Goal: Transaction & Acquisition: Purchase product/service

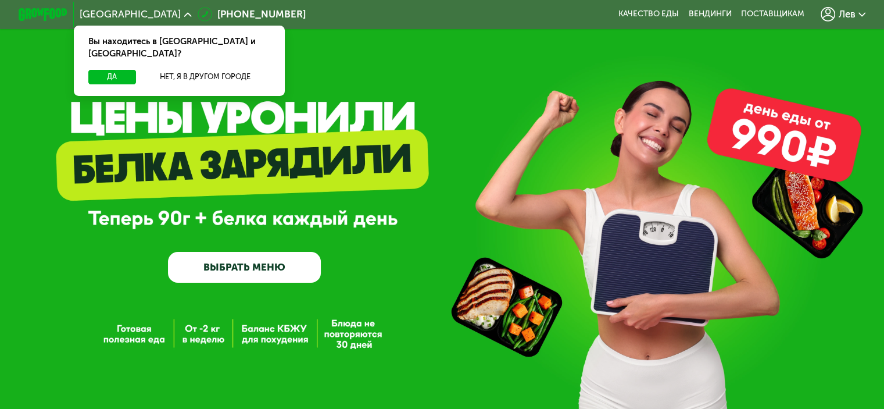
scroll to position [56, 0]
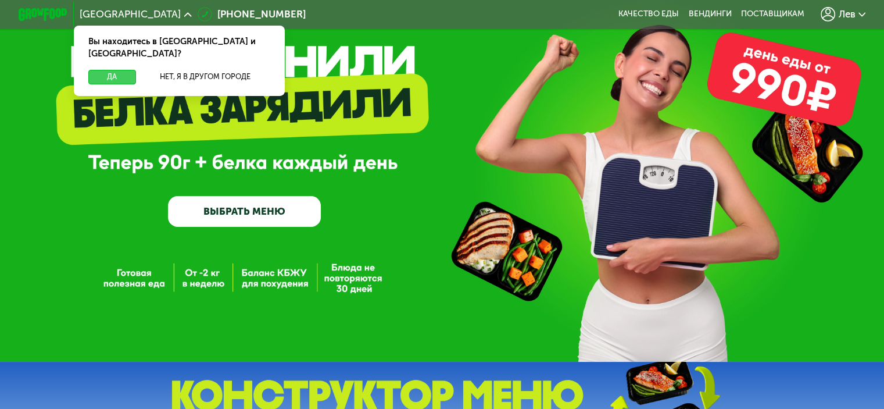
click at [91, 70] on button "Да" at bounding box center [111, 77] width 47 height 15
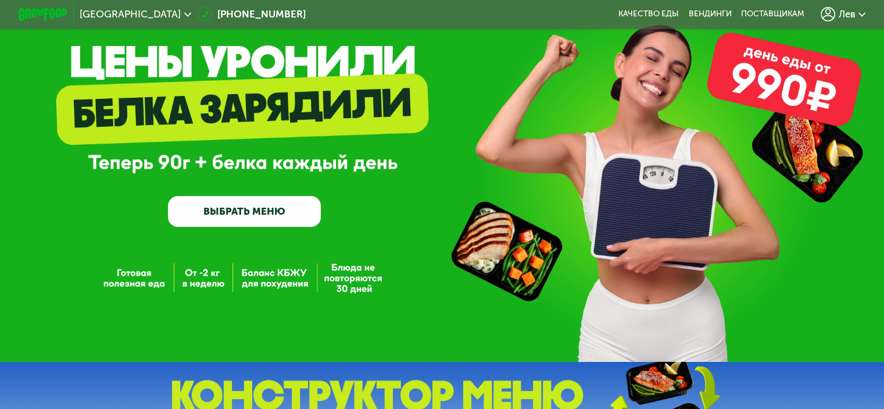
click at [237, 222] on link "ВЫБРАТЬ МЕНЮ" at bounding box center [244, 211] width 153 height 31
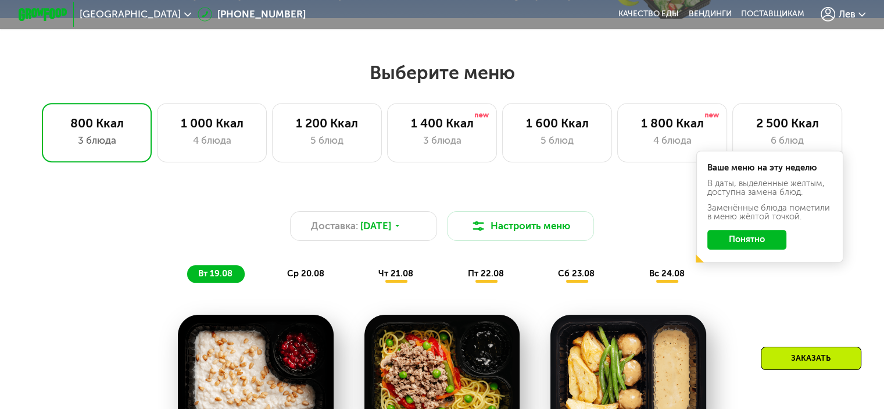
click at [237, 222] on div "Выберите меню 800 Ккал 3 блюда 1 000 Ккал 4 блюда 1 200 Ккал 5 блюд 1 400 Ккал …" at bounding box center [442, 385] width 884 height 648
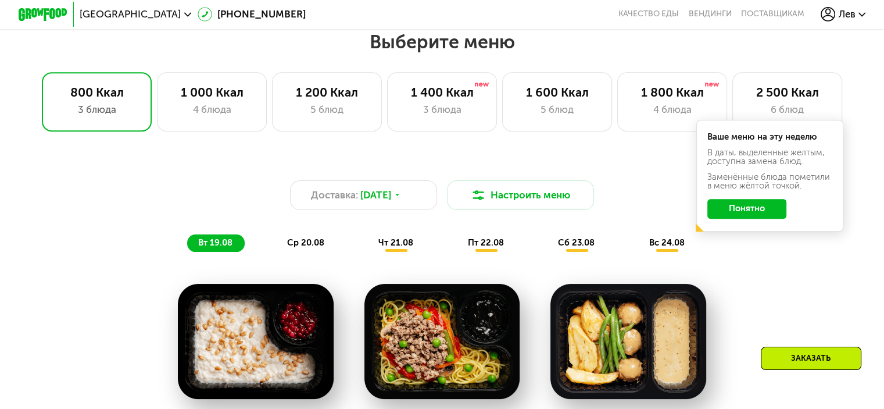
scroll to position [523, 0]
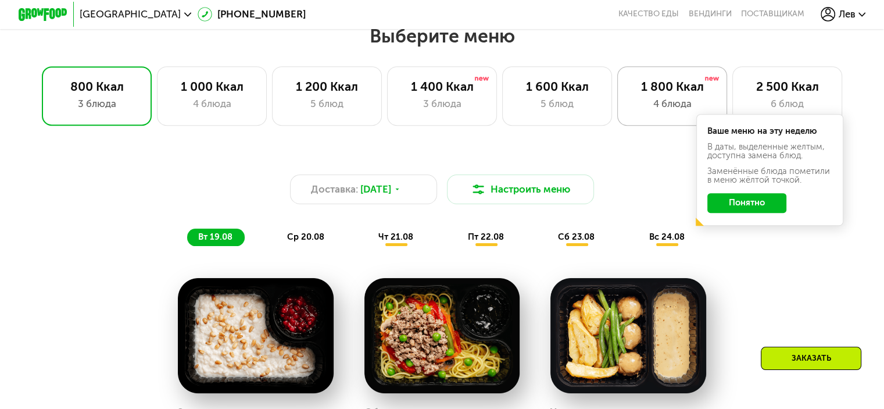
click at [630, 105] on div "4 блюда" at bounding box center [672, 104] width 84 height 15
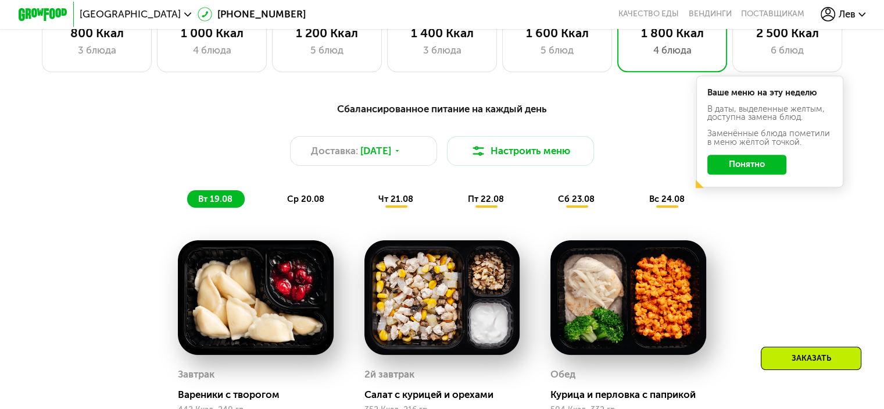
scroll to position [577, 0]
click at [769, 40] on div "2 500 Ккал" at bounding box center [787, 33] width 84 height 15
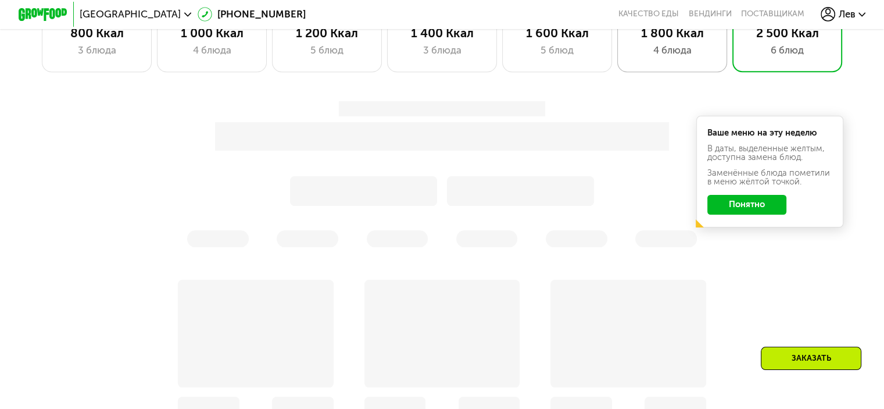
click at [673, 49] on div "4 блюда" at bounding box center [672, 50] width 84 height 15
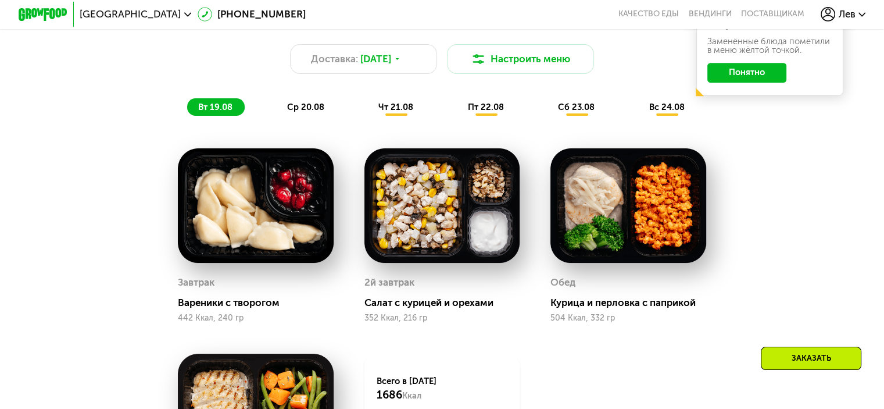
scroll to position [668, 0]
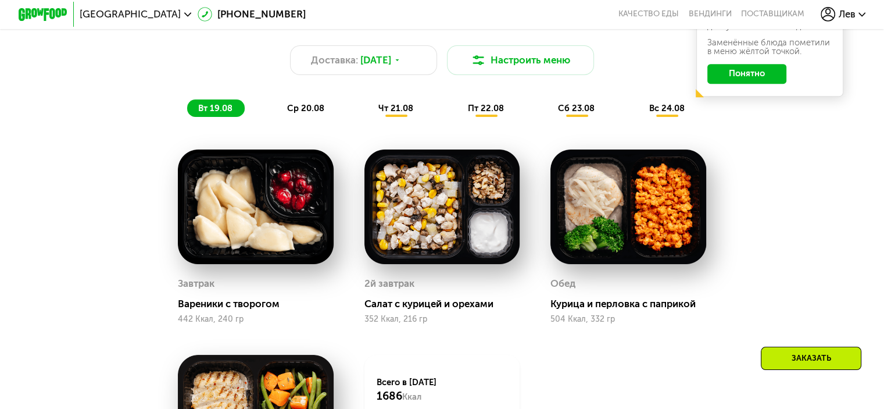
click at [287, 111] on span "ср 20.08" at bounding box center [305, 108] width 37 height 10
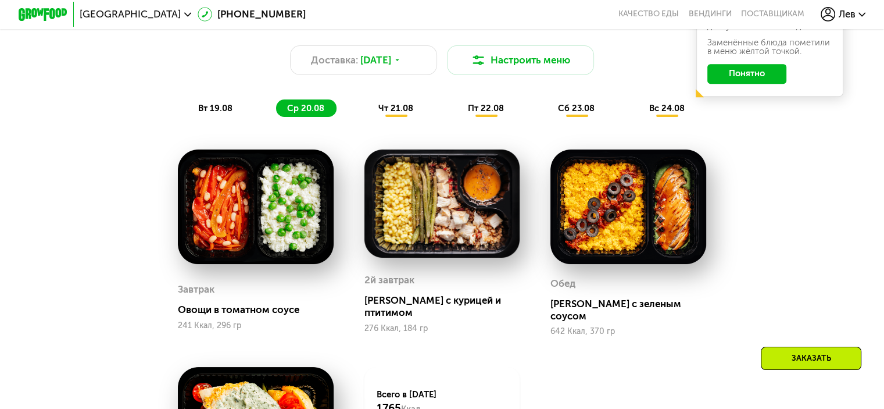
click at [372, 123] on div "Сбалансированное питание на каждый день Доставка: [DATE] Настроить меню вт 19.0…" at bounding box center [443, 63] width 742 height 121
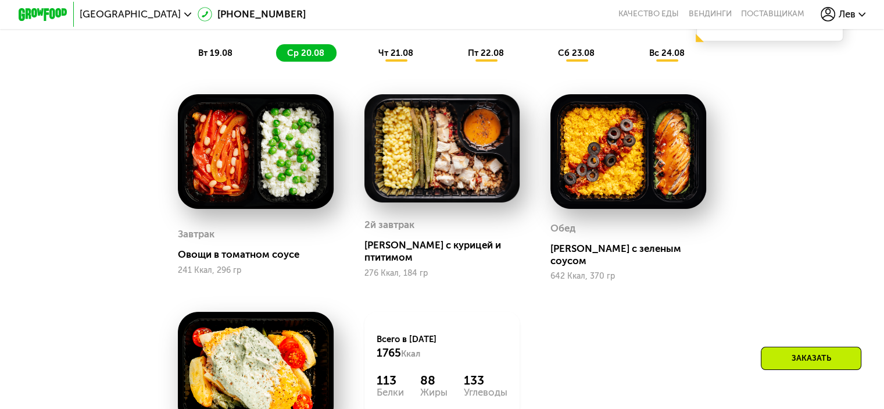
scroll to position [723, 0]
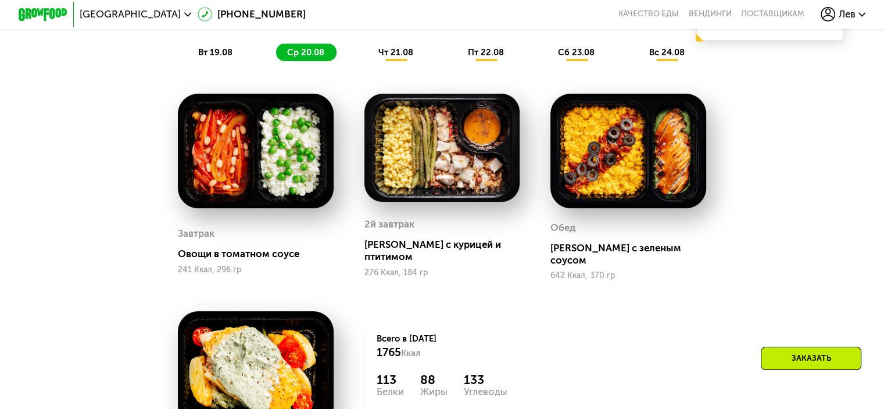
click at [392, 55] on span "чт 21.08" at bounding box center [396, 52] width 35 height 10
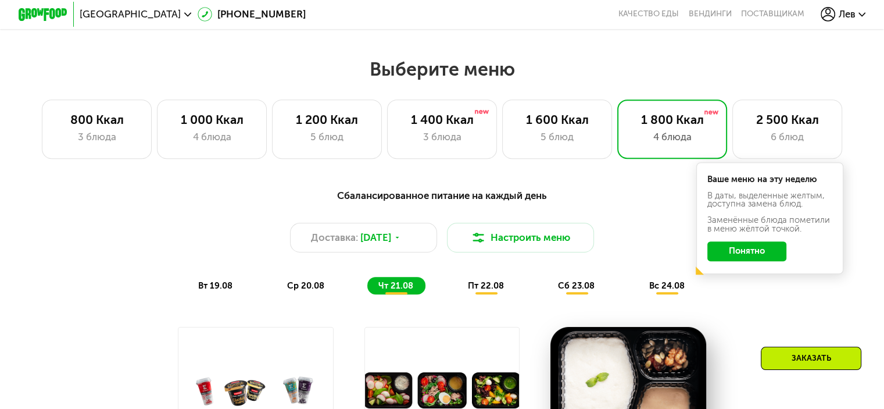
scroll to position [490, 0]
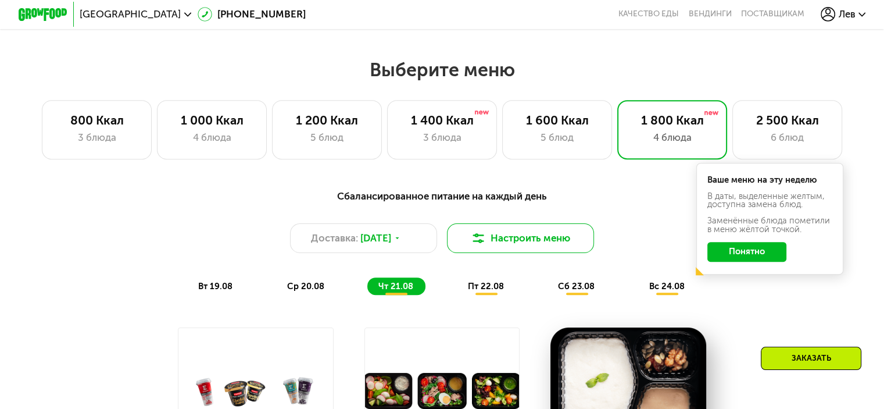
click at [495, 235] on button "Настроить меню" at bounding box center [521, 238] width 148 height 30
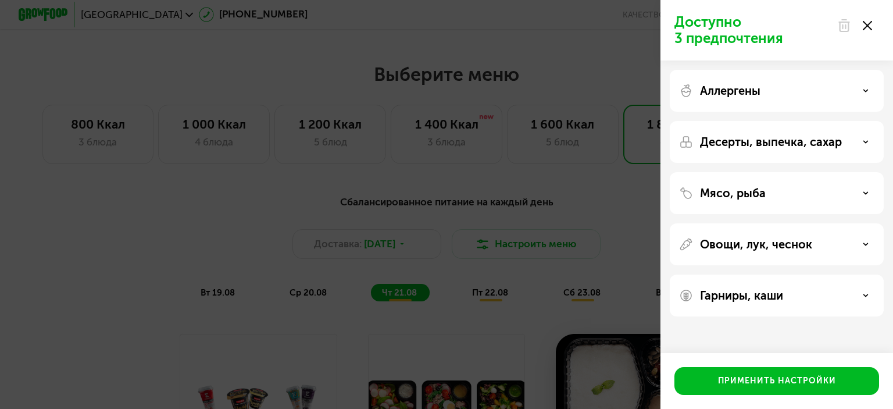
click at [572, 134] on div "Доступно 3 предпочтения Аллергены Десерты, выпечка, сахар Мясо, рыба Овощи, лук…" at bounding box center [446, 204] width 893 height 409
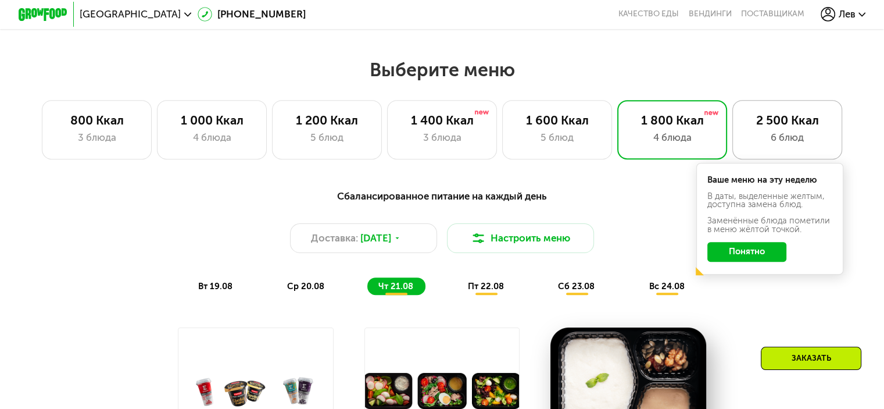
click at [769, 123] on div "2 500 Ккал" at bounding box center [787, 120] width 84 height 15
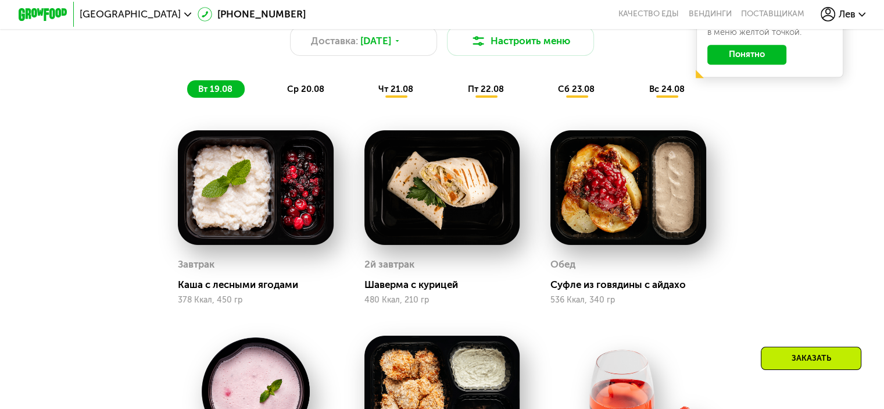
scroll to position [606, 0]
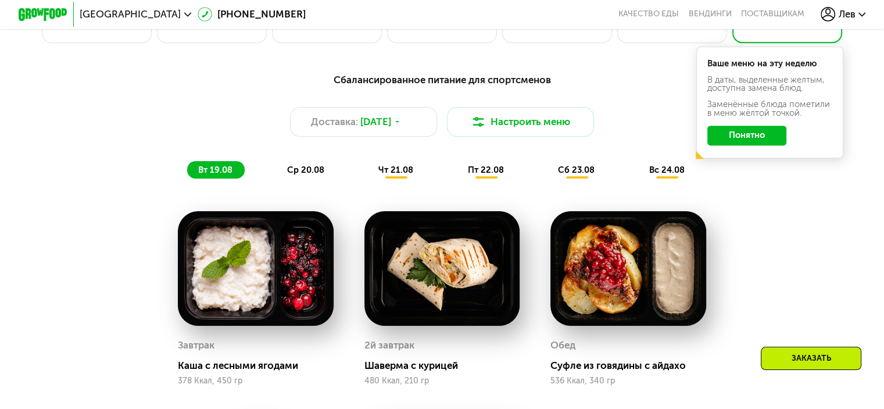
click at [287, 175] on span "ср 20.08" at bounding box center [305, 170] width 37 height 10
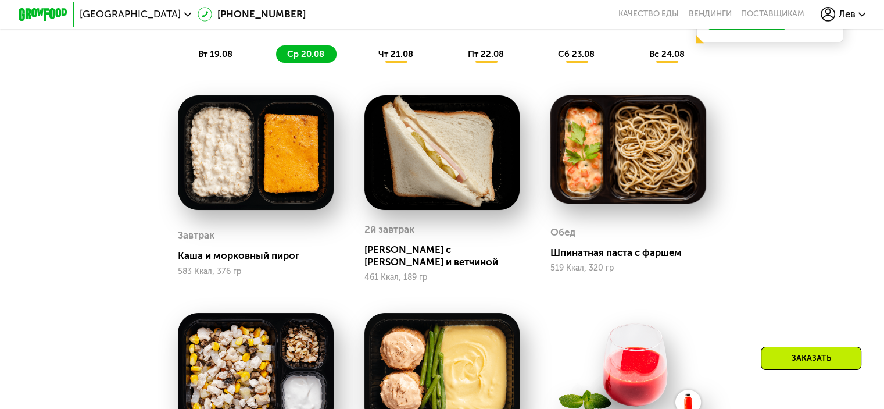
scroll to position [722, 0]
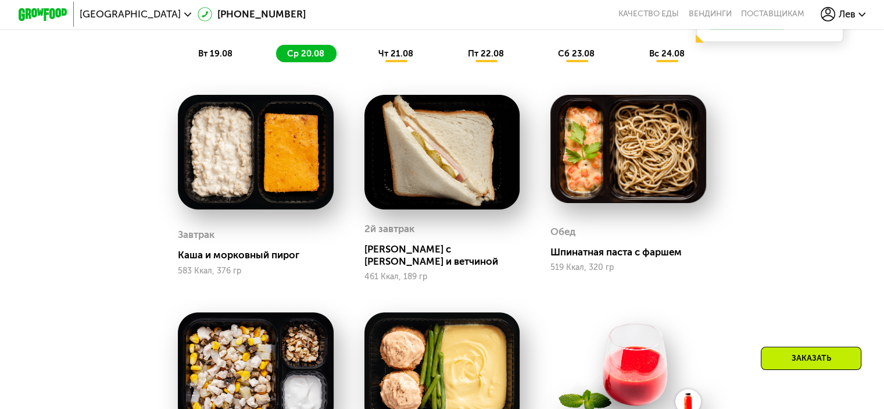
click at [391, 59] on span "чт 21.08" at bounding box center [396, 53] width 35 height 10
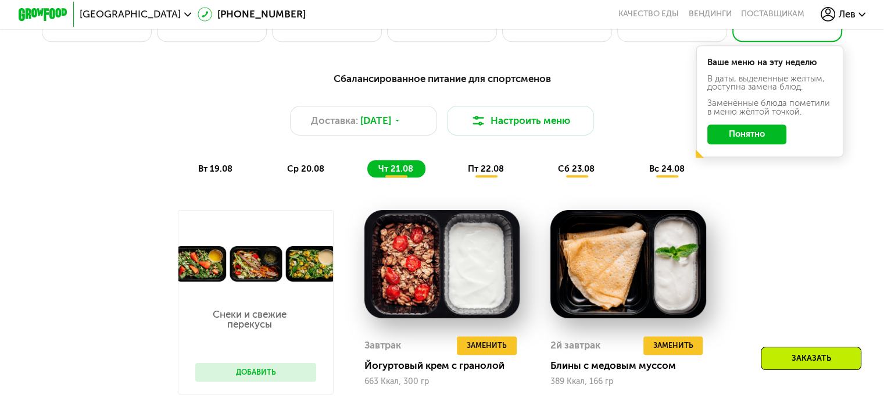
scroll to position [606, 0]
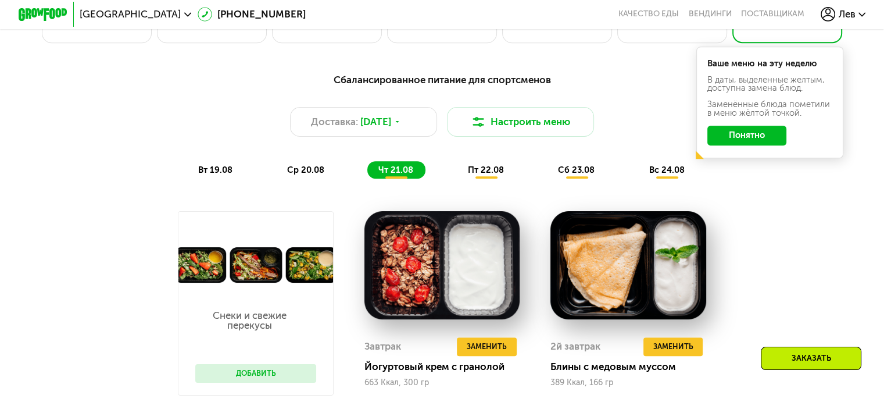
click at [276, 171] on div "вт 19.08" at bounding box center [306, 169] width 60 height 17
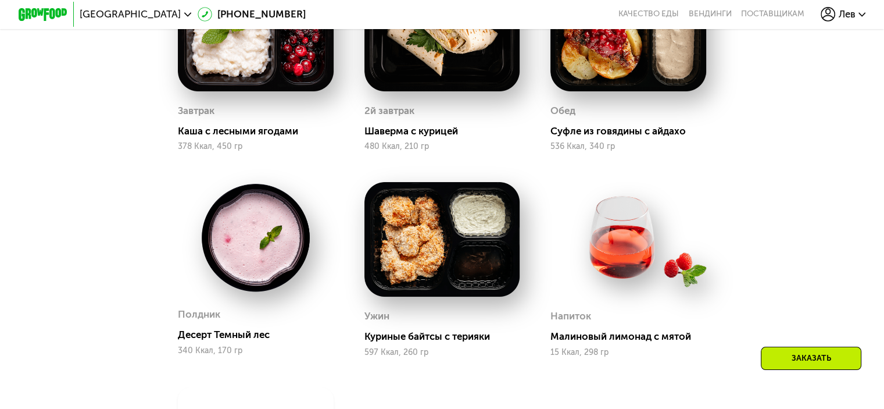
scroll to position [955, 0]
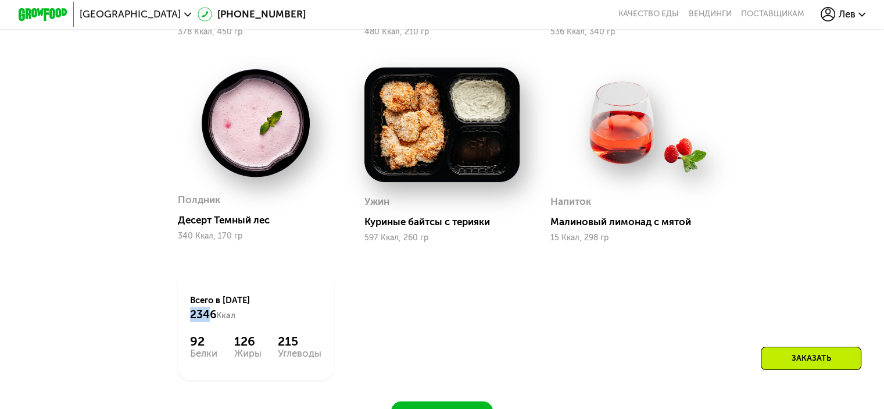
drag, startPoint x: 191, startPoint y: 320, endPoint x: 208, endPoint y: 327, distance: 18.2
click at [208, 321] on span "2346" at bounding box center [203, 314] width 26 height 13
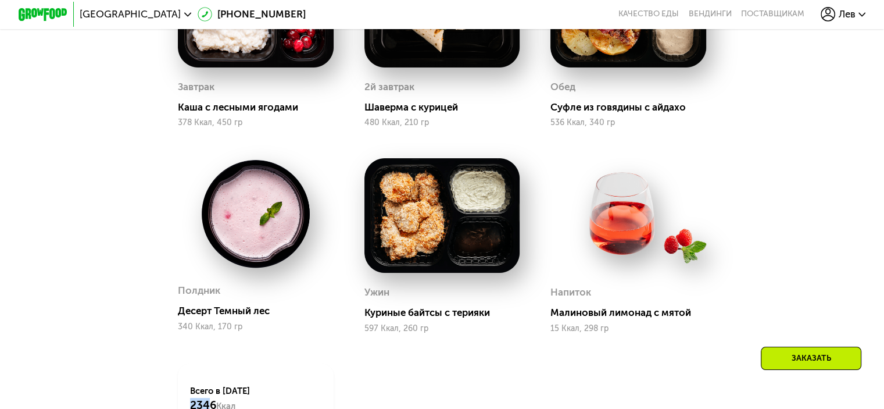
scroll to position [722, 0]
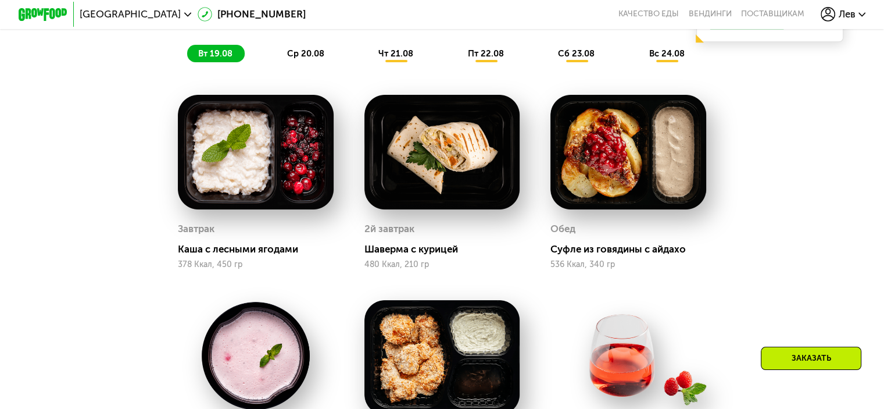
click at [308, 57] on span "ср 20.08" at bounding box center [305, 53] width 37 height 10
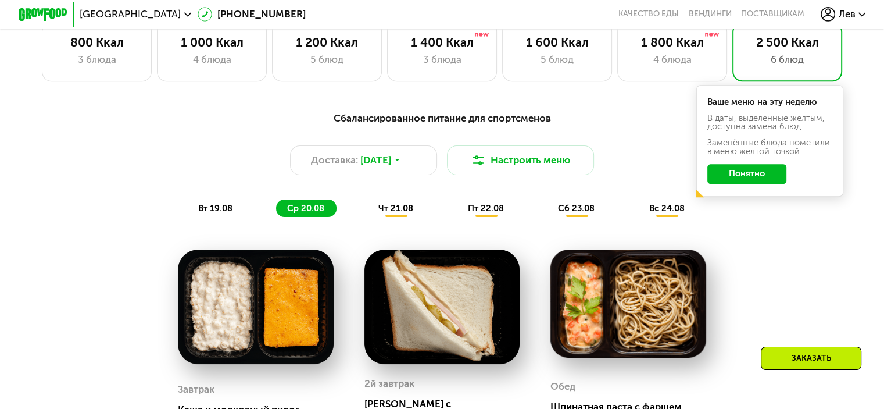
scroll to position [548, 0]
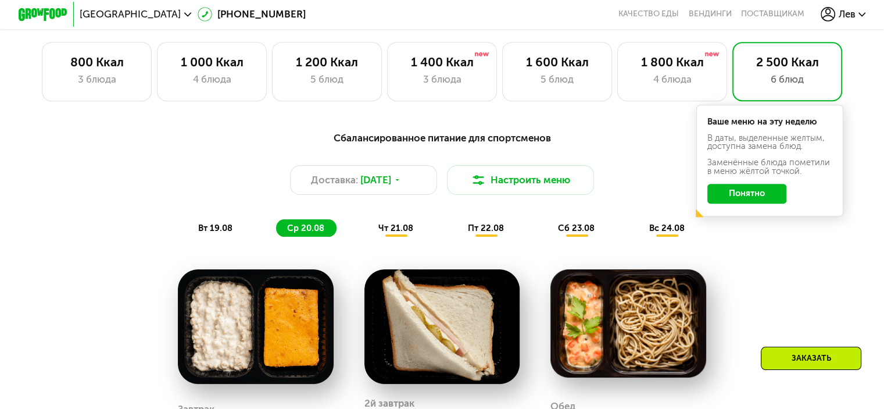
click at [457, 237] on div "чт 21.08" at bounding box center [486, 227] width 59 height 17
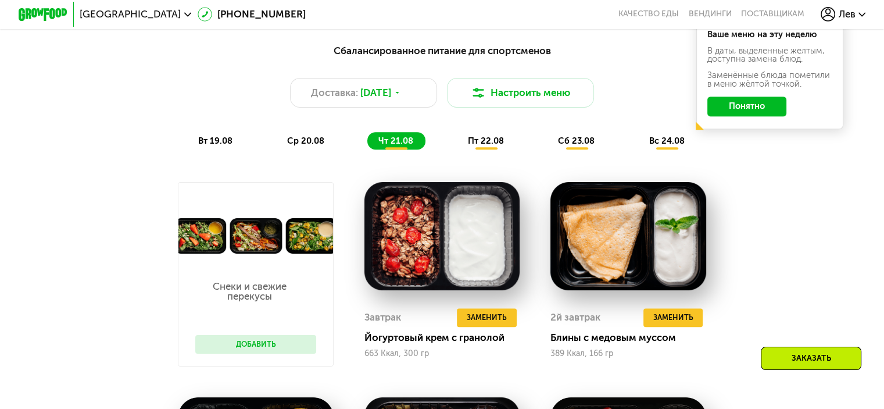
scroll to position [490, 0]
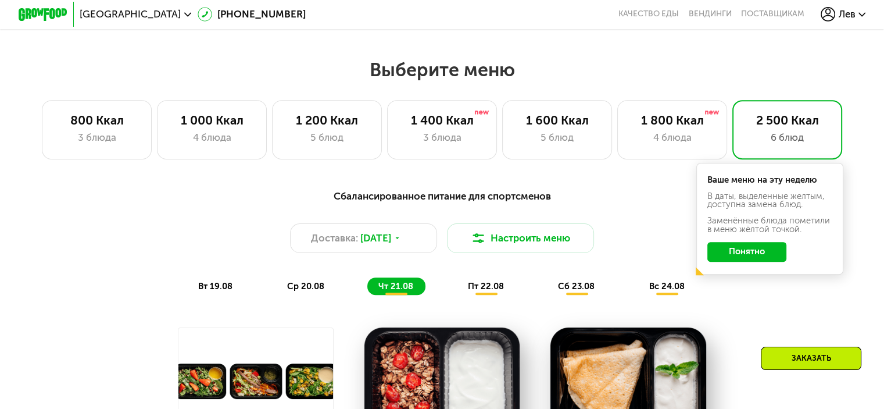
click at [213, 286] on span "вт 19.08" at bounding box center [215, 286] width 34 height 10
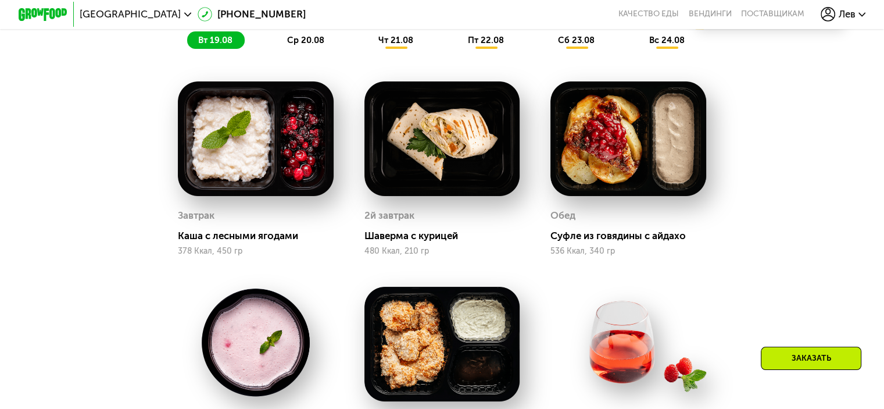
scroll to position [664, 0]
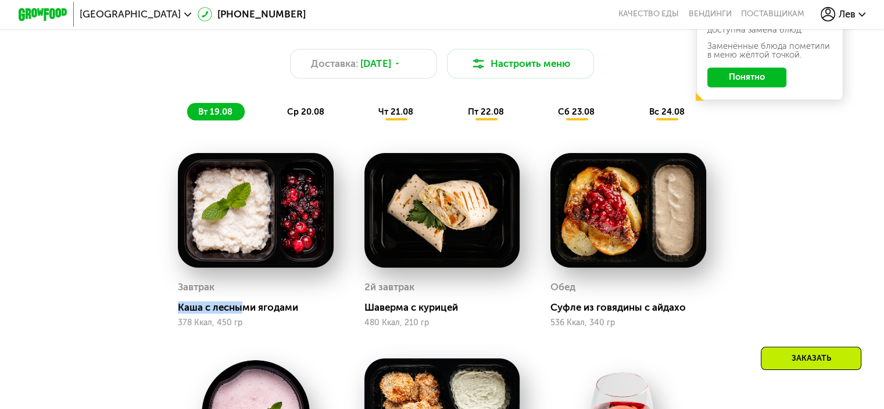
drag, startPoint x: 176, startPoint y: 313, endPoint x: 279, endPoint y: 314, distance: 103.5
click at [242, 313] on div "Каша с лесными ягодами" at bounding box center [260, 307] width 165 height 12
drag, startPoint x: 356, startPoint y: 311, endPoint x: 470, endPoint y: 318, distance: 114.8
click at [470, 318] on div "2й завтрак Шаверма с курицей 480 Ккал, 210 гр" at bounding box center [442, 239] width 186 height 205
drag, startPoint x: 554, startPoint y: 308, endPoint x: 690, endPoint y: 315, distance: 136.3
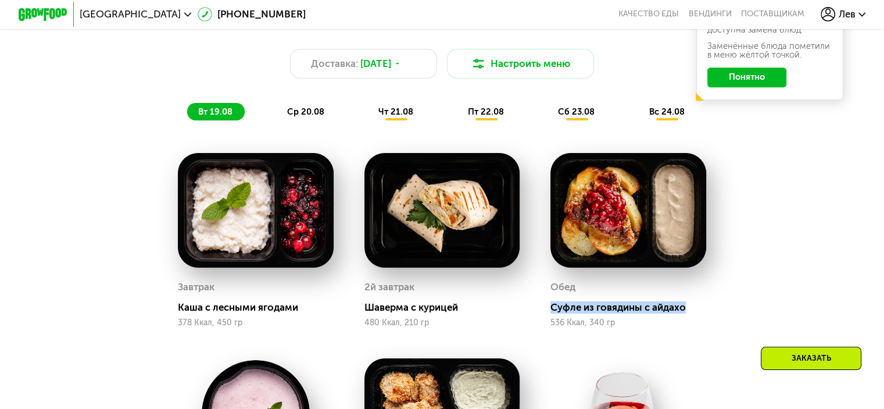
click at [688, 319] on div "[PERSON_NAME] из говядины с айдахо 536 Ккал, 340 гр" at bounding box center [629, 303] width 156 height 50
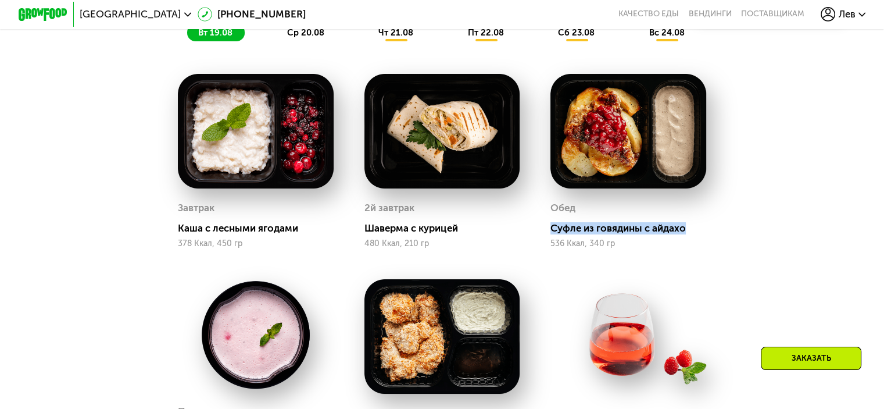
scroll to position [897, 0]
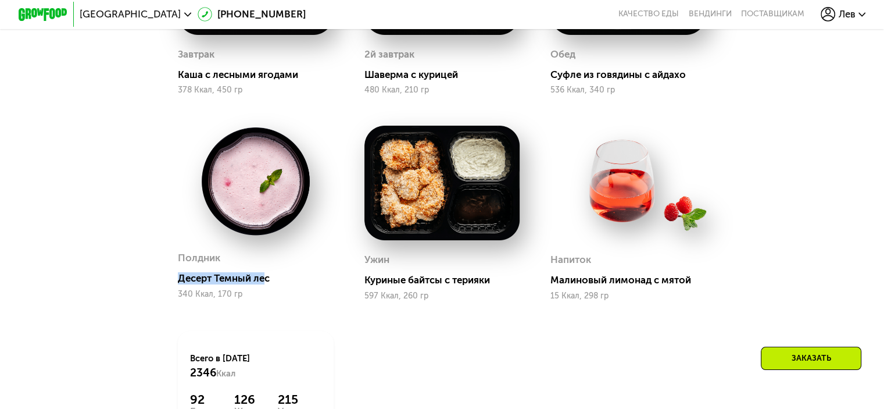
drag, startPoint x: 170, startPoint y: 287, endPoint x: 269, endPoint y: 290, distance: 98.9
click at [267, 287] on div "Полдник Десерт Темный лес 340 Ккал, 170 гр" at bounding box center [256, 212] width 186 height 205
drag, startPoint x: 369, startPoint y: 290, endPoint x: 488, endPoint y: 287, distance: 119.2
click at [488, 286] on div "Куриные байтсы с терияки" at bounding box center [447, 280] width 165 height 12
drag, startPoint x: 542, startPoint y: 284, endPoint x: 696, endPoint y: 293, distance: 154.3
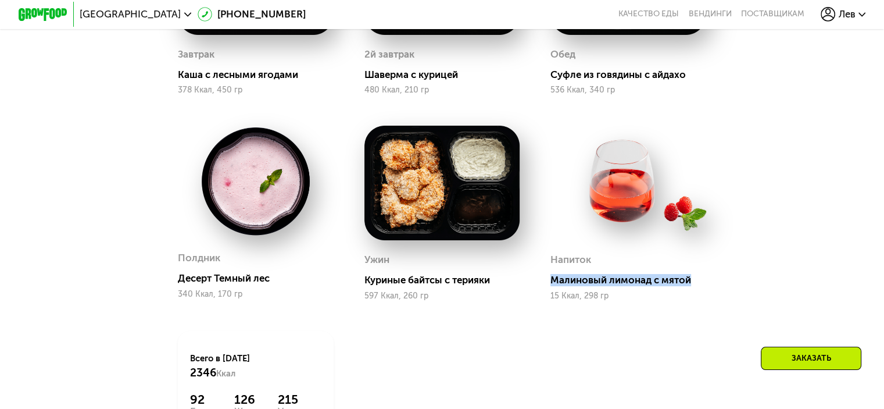
click at [696, 293] on div "Напиток Малиновый лимонад с мятой 15 Ккал, 298 гр" at bounding box center [629, 212] width 186 height 205
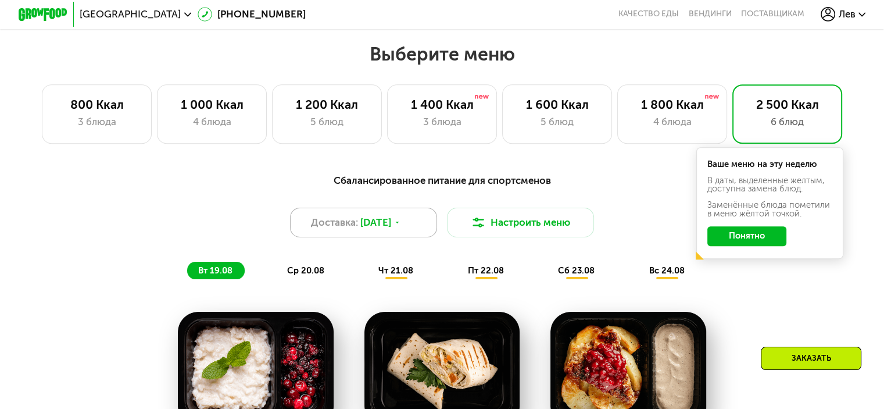
scroll to position [490, 0]
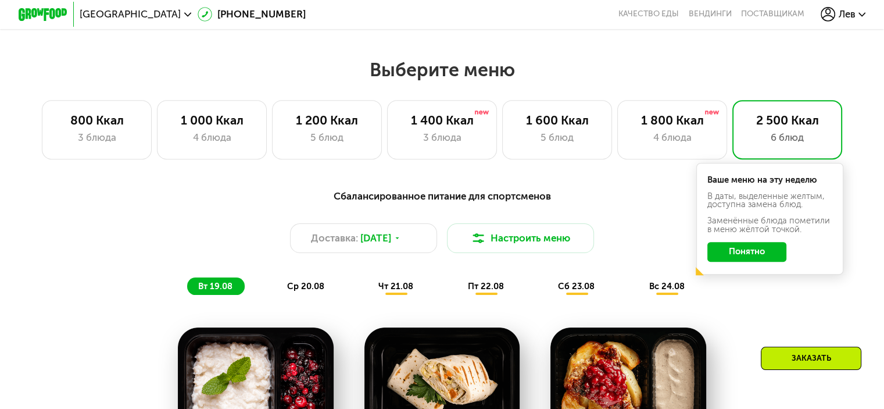
click at [457, 284] on div "чт 21.08" at bounding box center [486, 285] width 59 height 17
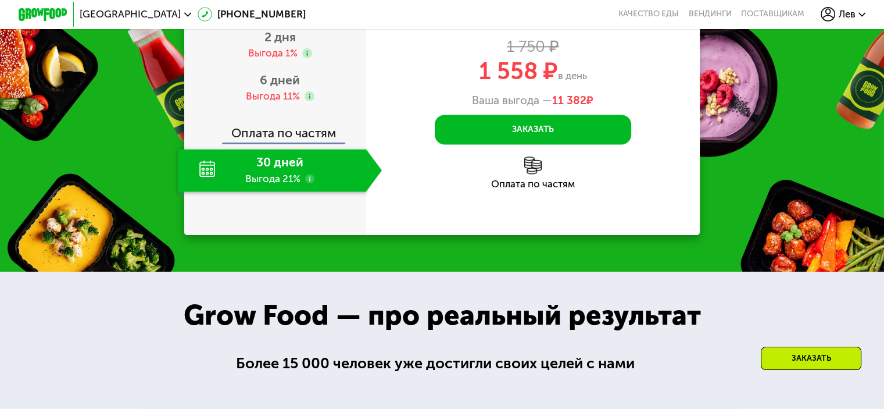
scroll to position [1536, 0]
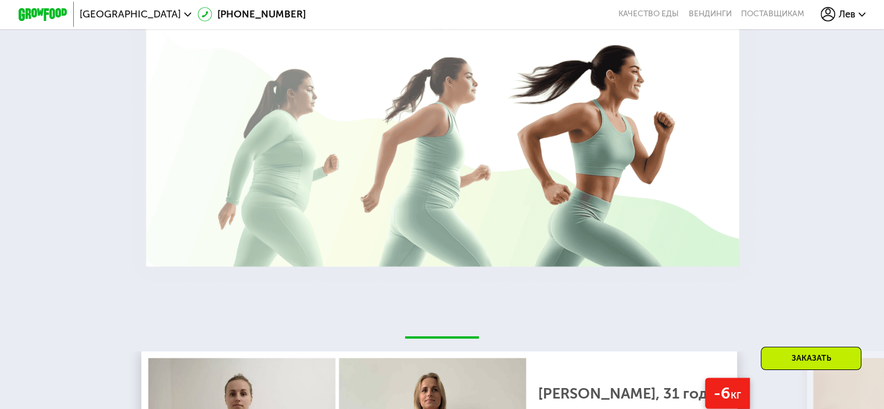
drag, startPoint x: 487, startPoint y: 284, endPoint x: 428, endPoint y: 119, distance: 174.9
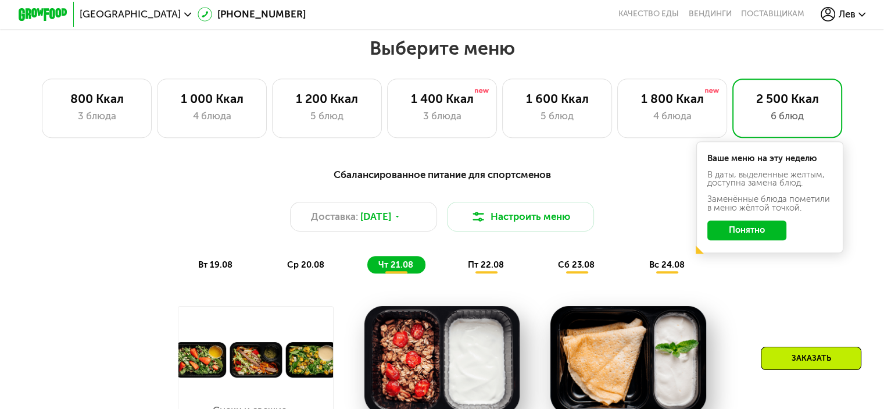
scroll to position [456, 0]
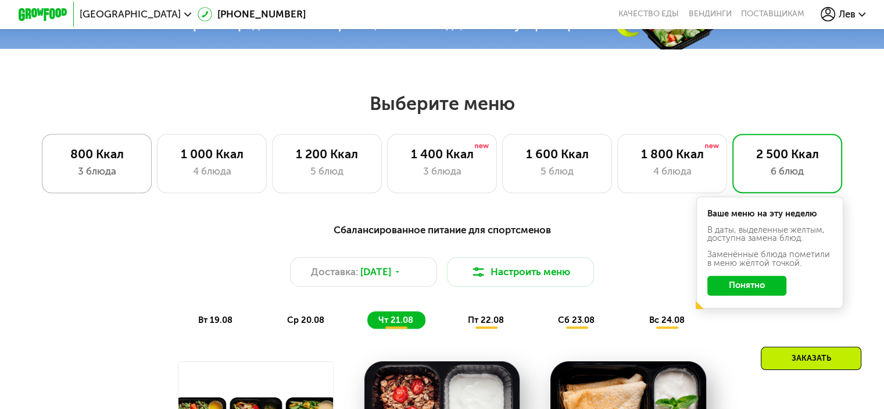
click at [92, 161] on div "800 Ккал" at bounding box center [97, 154] width 84 height 15
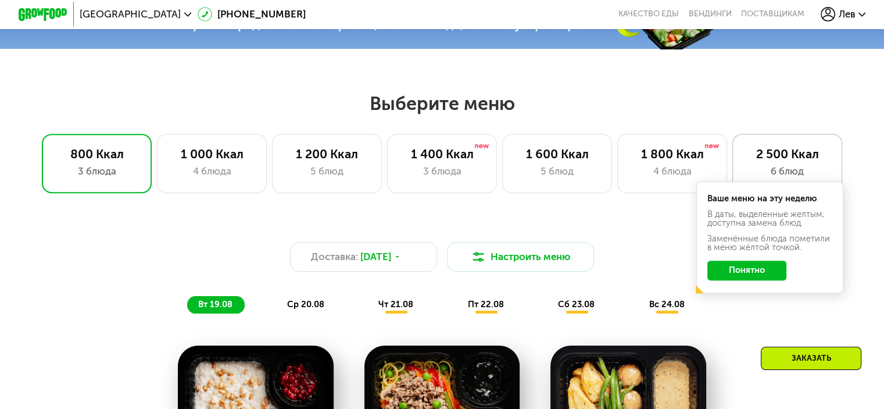
click at [741, 153] on div "2 500 Ккал 6 блюд" at bounding box center [788, 163] width 110 height 59
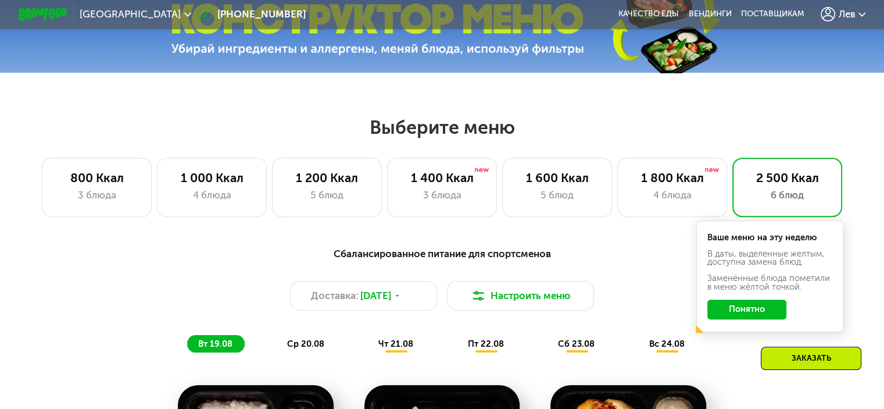
scroll to position [501, 0]
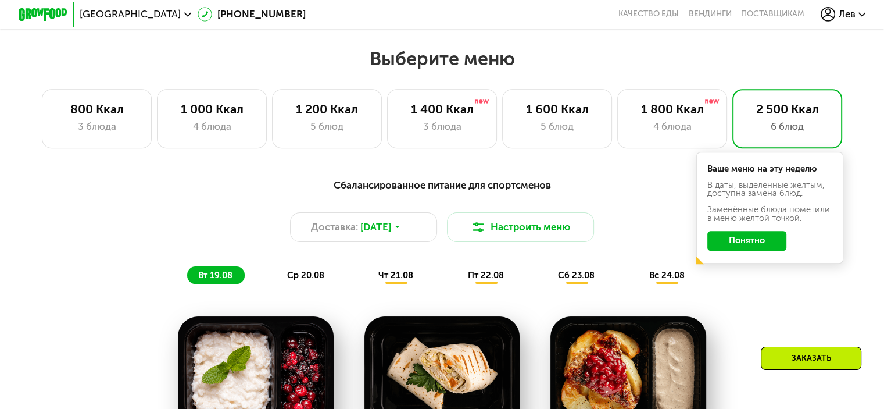
click at [486, 280] on span "пт 22.08" at bounding box center [486, 275] width 36 height 10
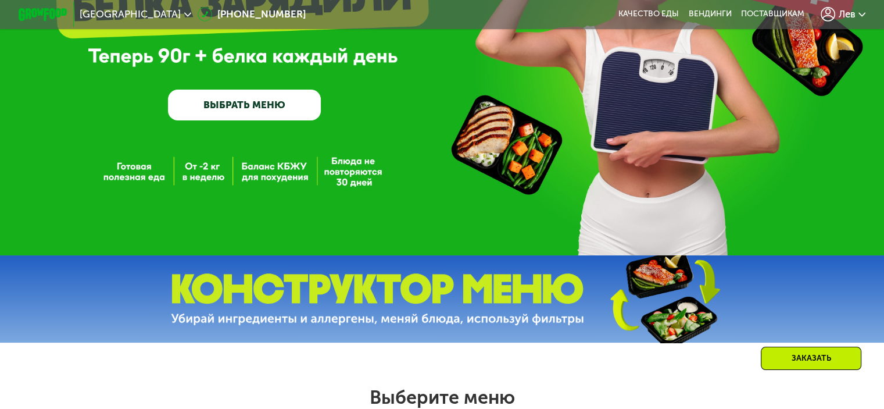
scroll to position [220, 0]
